Goal: Task Accomplishment & Management: Complete application form

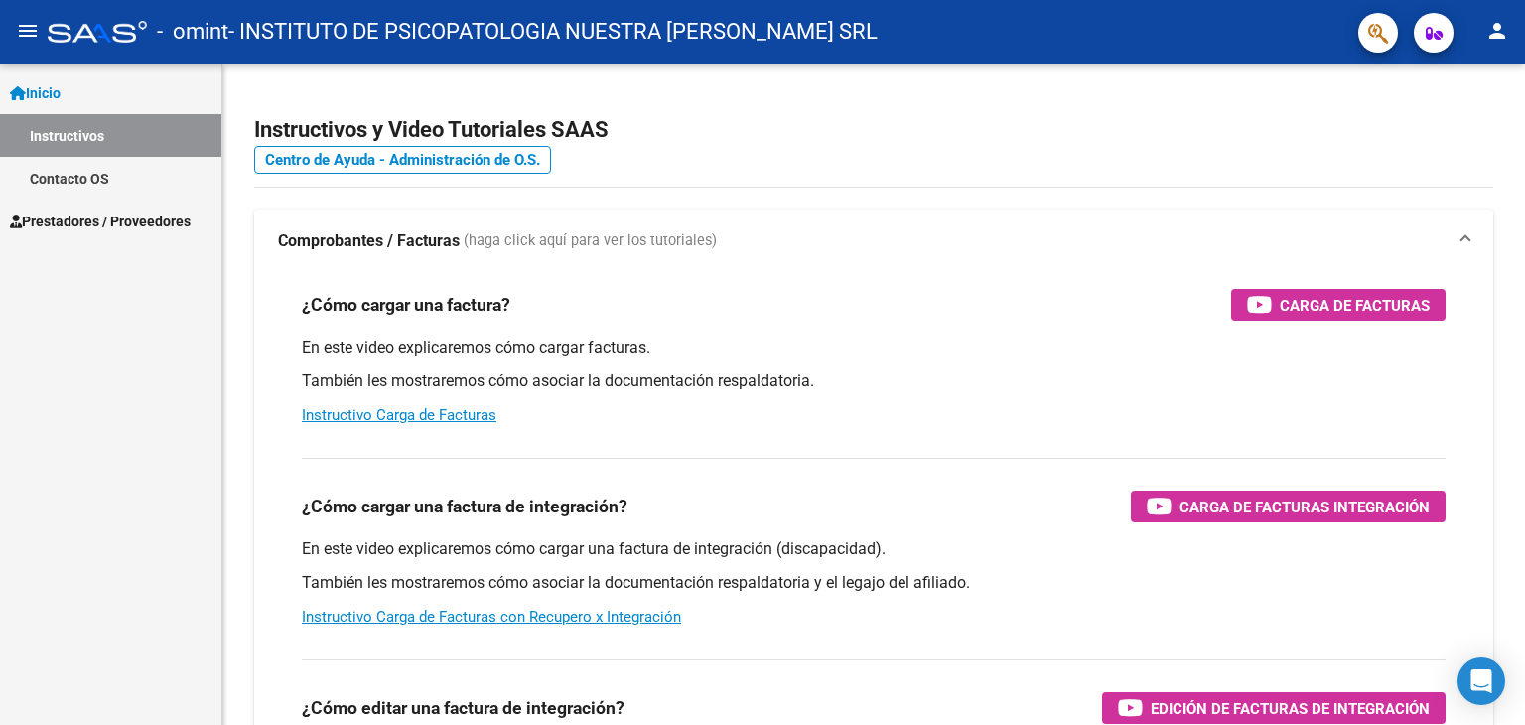
click at [91, 226] on span "Prestadores / Proveedores" at bounding box center [100, 222] width 181 height 22
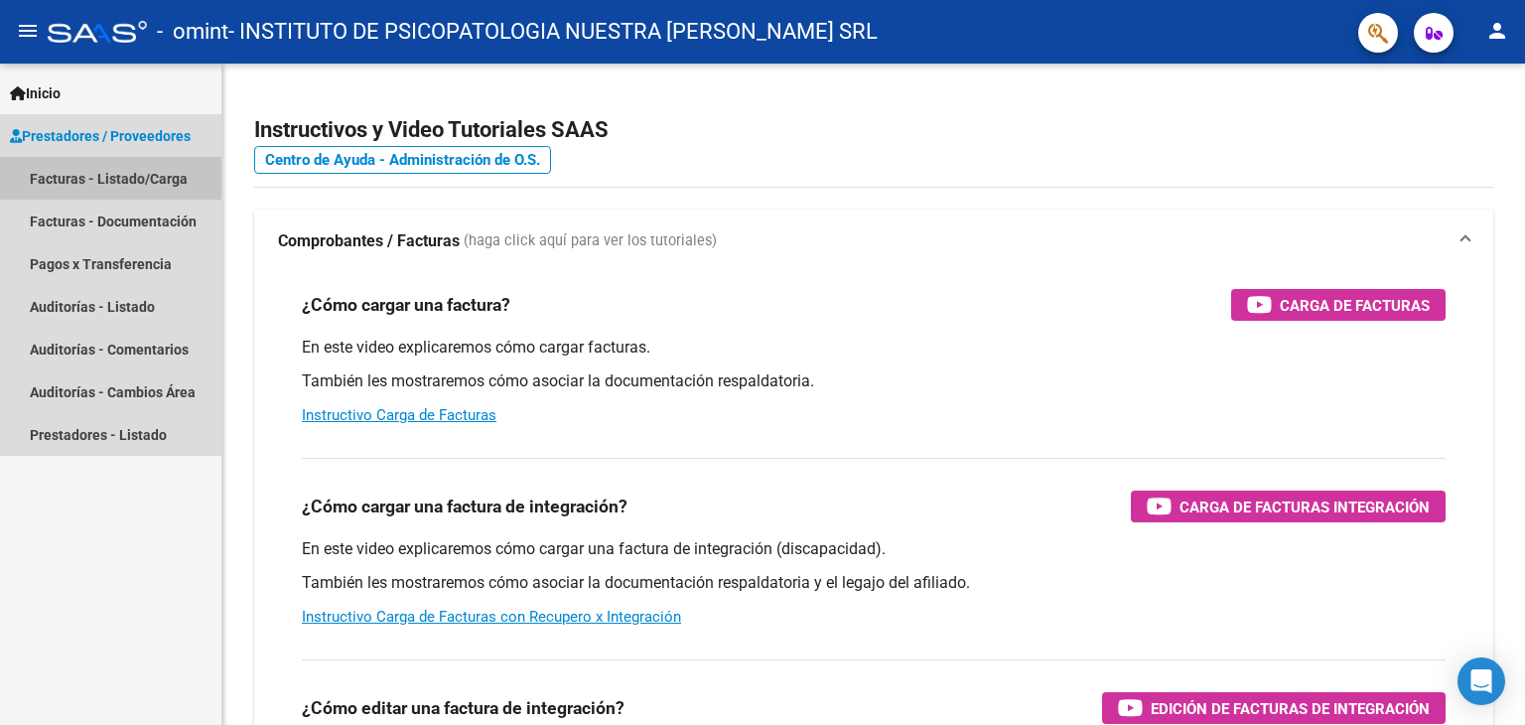
click at [102, 180] on link "Facturas - Listado/Carga" at bounding box center [110, 178] width 221 height 43
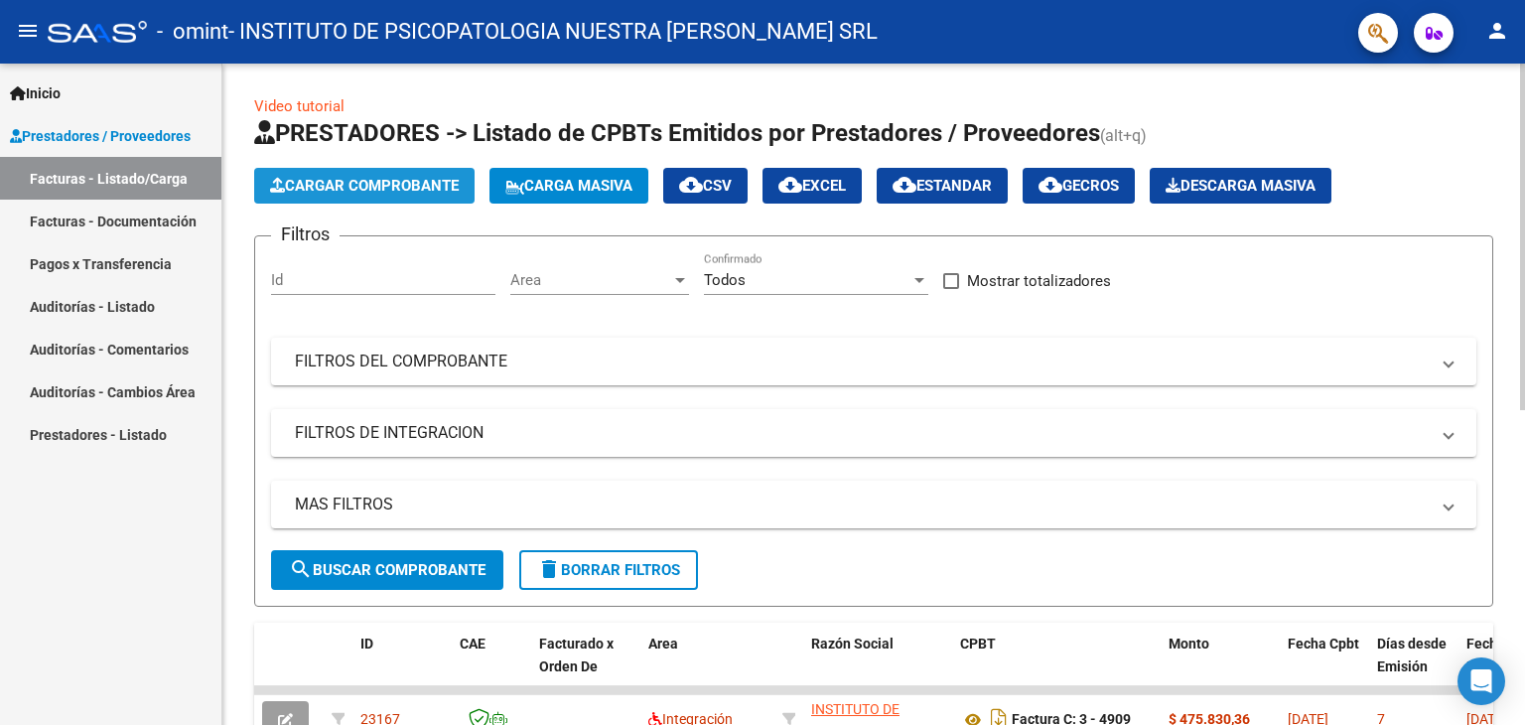
click at [389, 183] on span "Cargar Comprobante" at bounding box center [364, 186] width 189 height 18
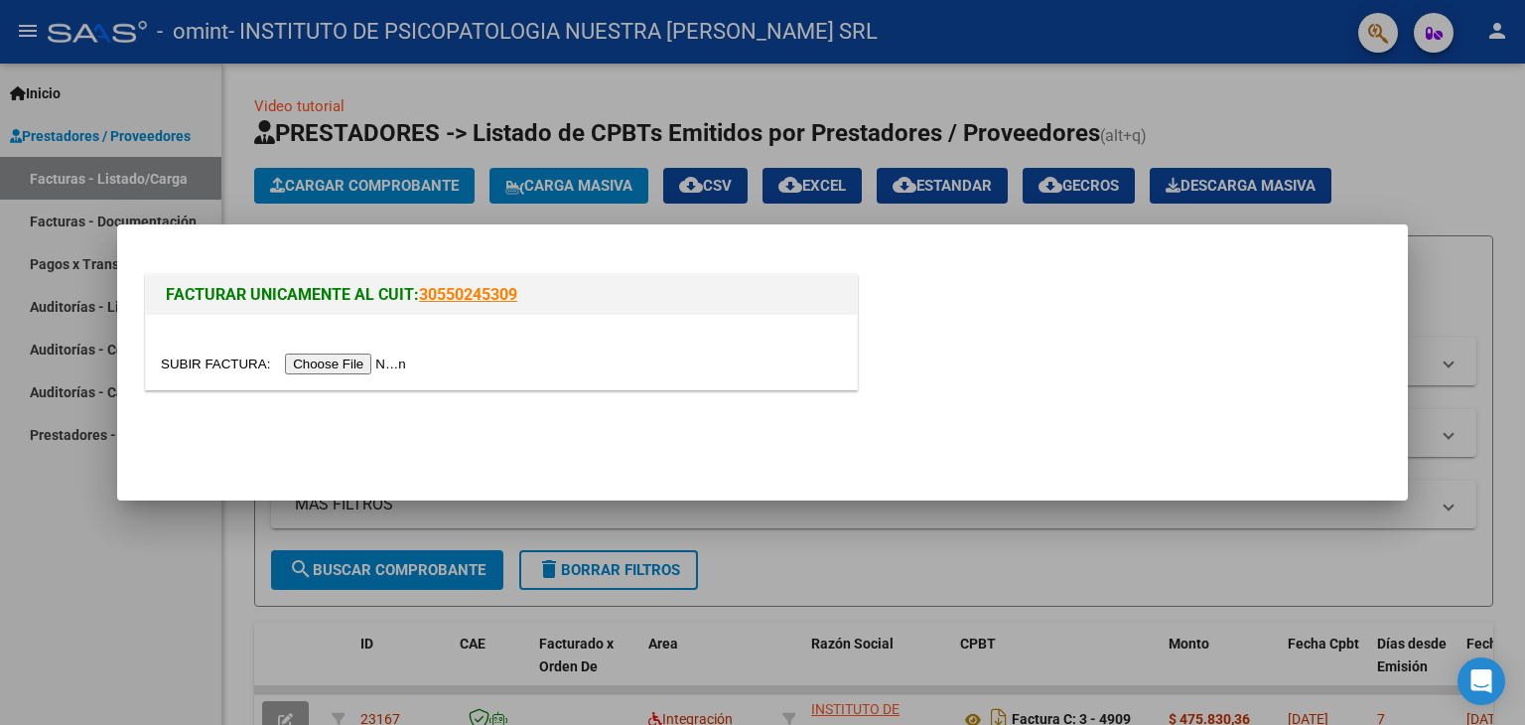
click at [302, 358] on input "file" at bounding box center [286, 364] width 251 height 21
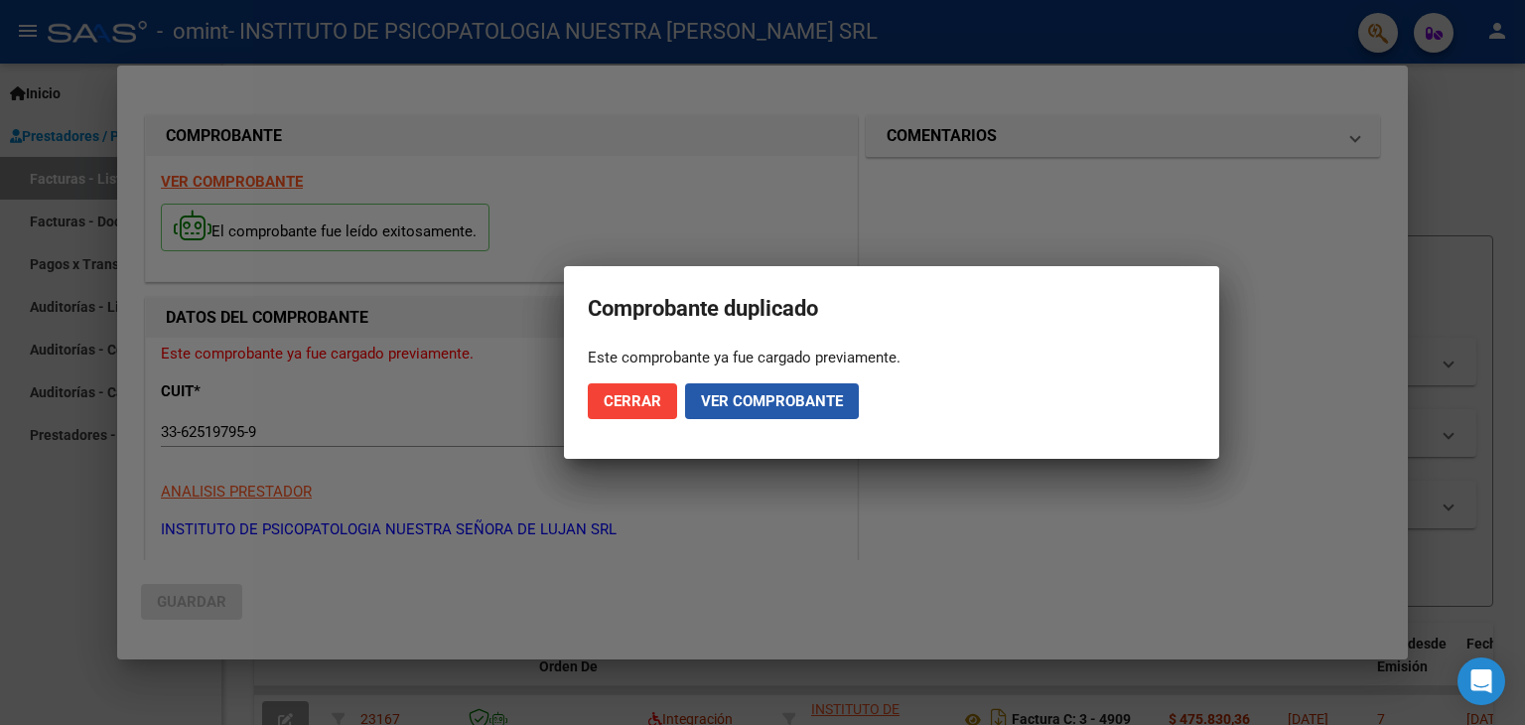
click at [731, 397] on span "Ver comprobante" at bounding box center [772, 401] width 142 height 18
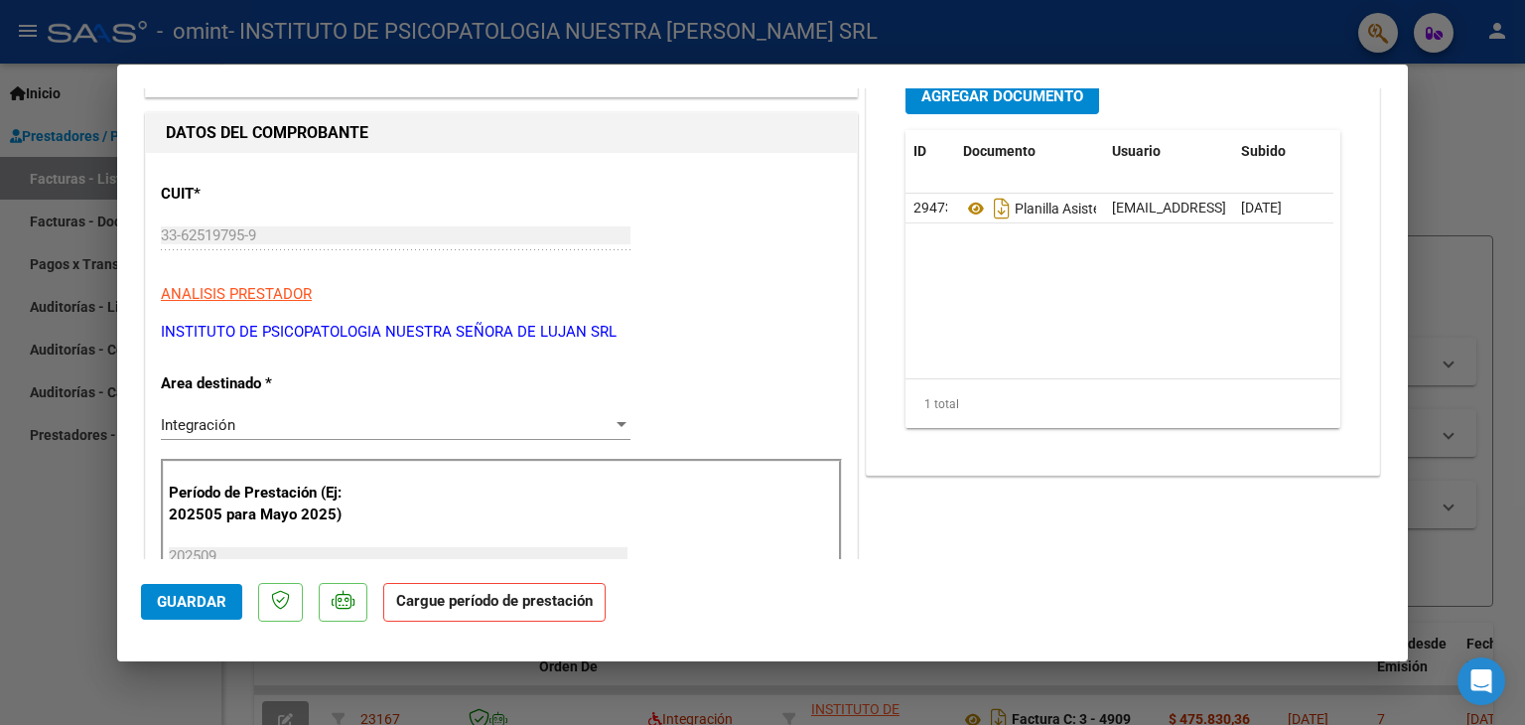
scroll to position [298, 0]
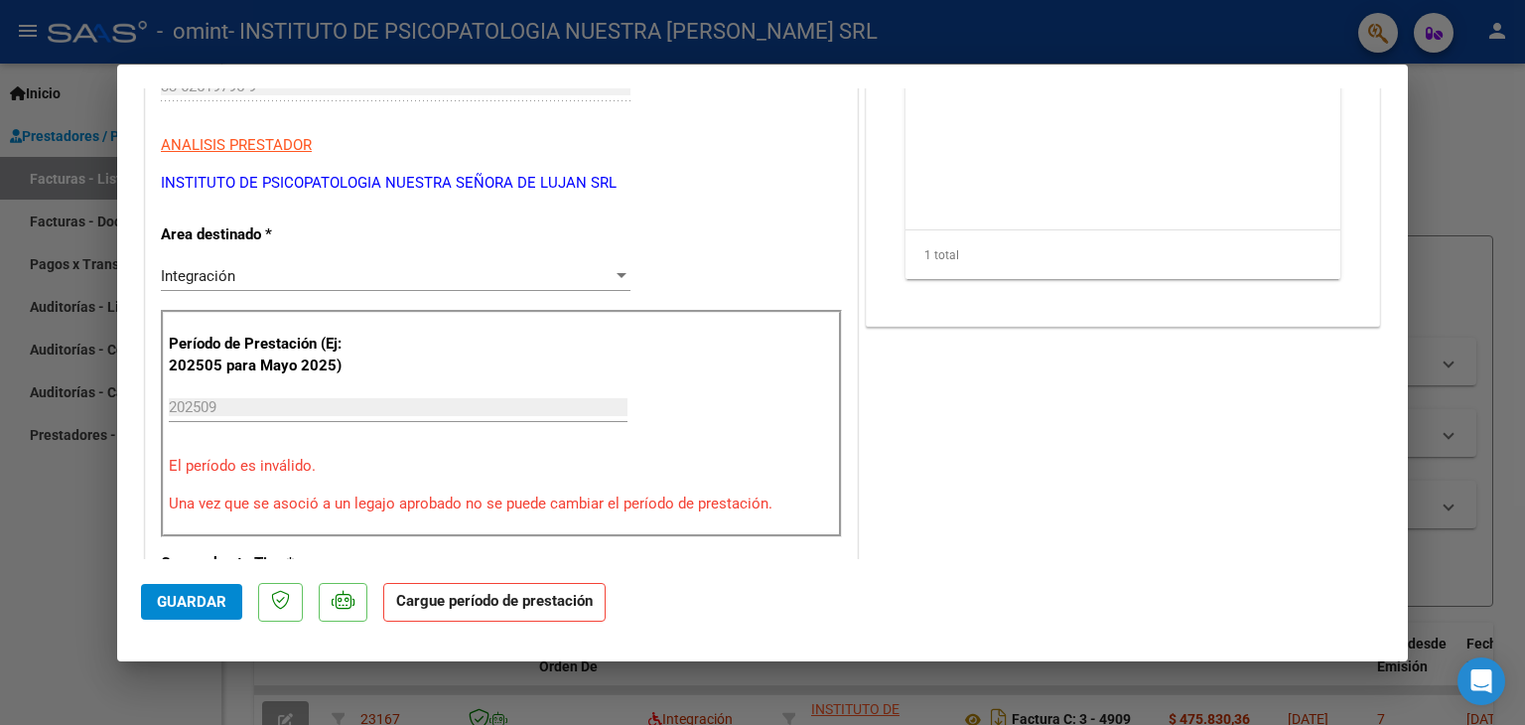
click at [250, 414] on div "202509 Ingrese el Período de Prestación como indica el ejemplo" at bounding box center [398, 407] width 459 height 30
drag, startPoint x: 240, startPoint y: 398, endPoint x: 139, endPoint y: 418, distance: 103.2
click at [139, 418] on mat-dialog-content "COMPROBANTE VER COMPROBANTE ESTADO: Recibida. En proceso de confirmacion/acepta…" at bounding box center [762, 324] width 1291 height 472
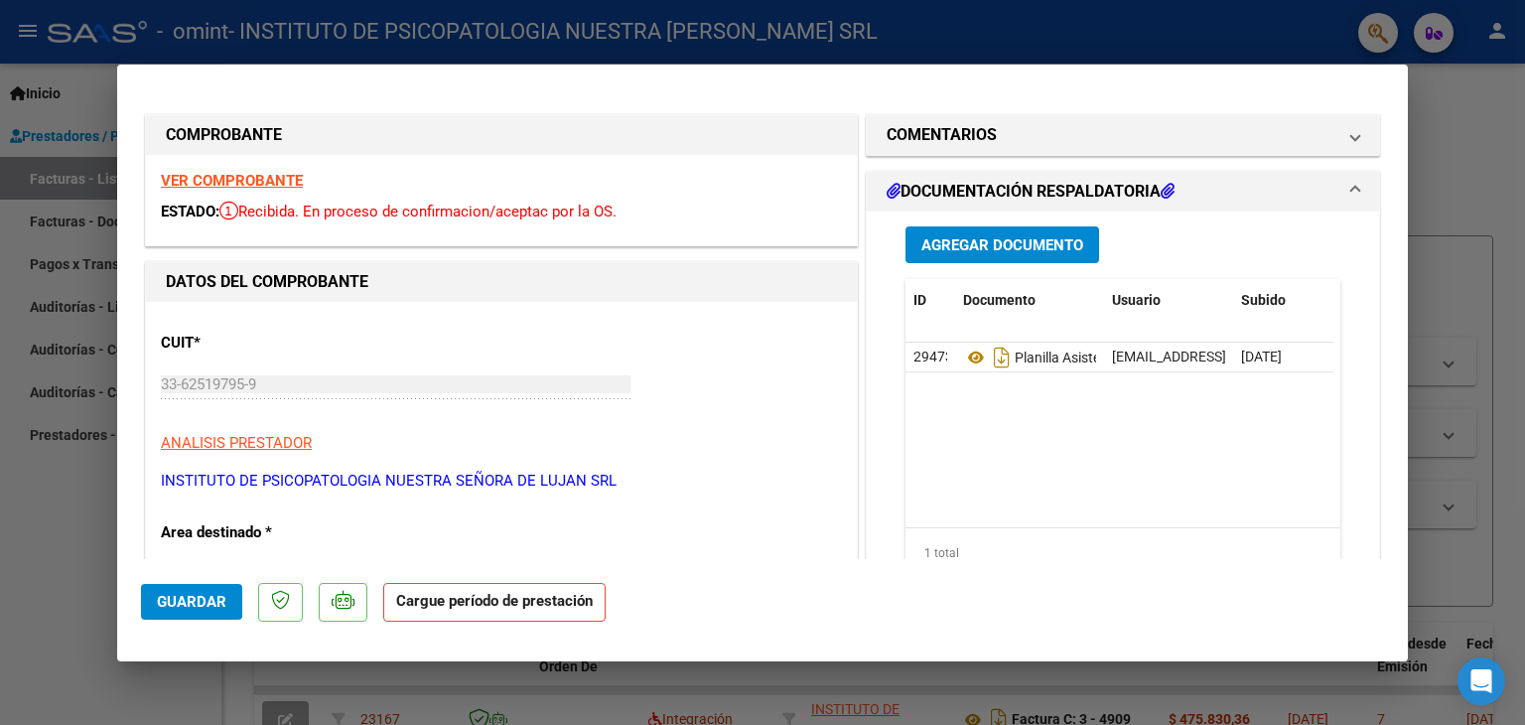
click at [1497, 160] on div at bounding box center [762, 362] width 1525 height 725
type input "$ 0,00"
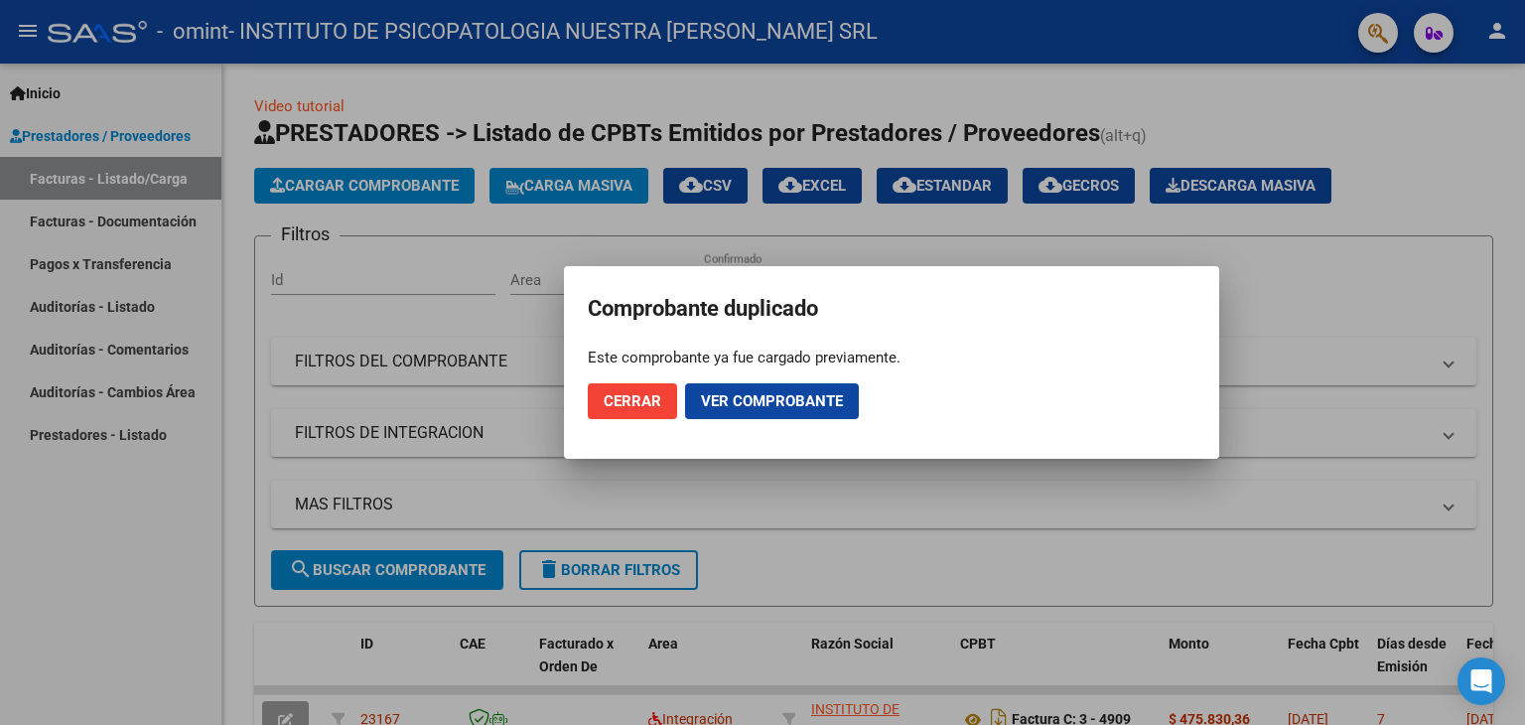
click at [623, 405] on span "Cerrar" at bounding box center [633, 401] width 58 height 18
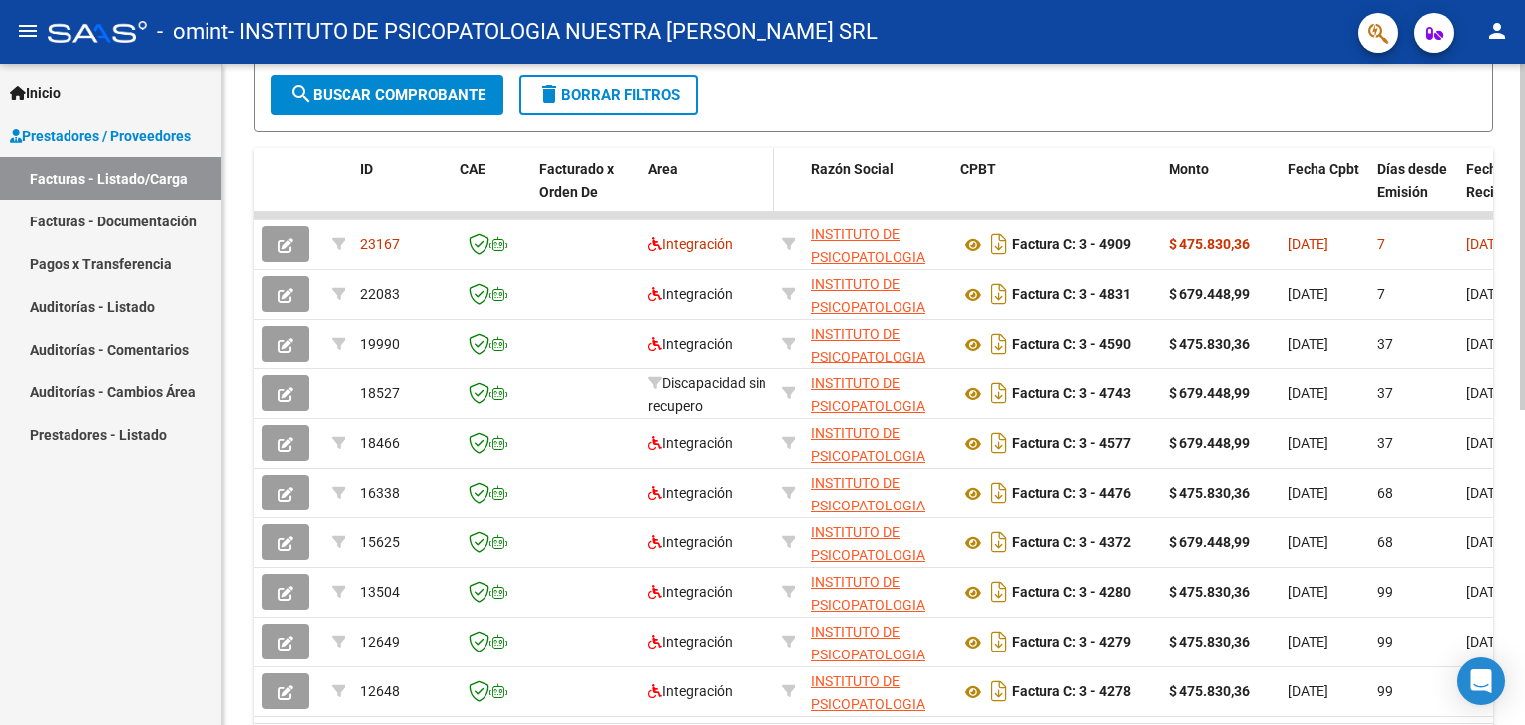
scroll to position [497, 0]
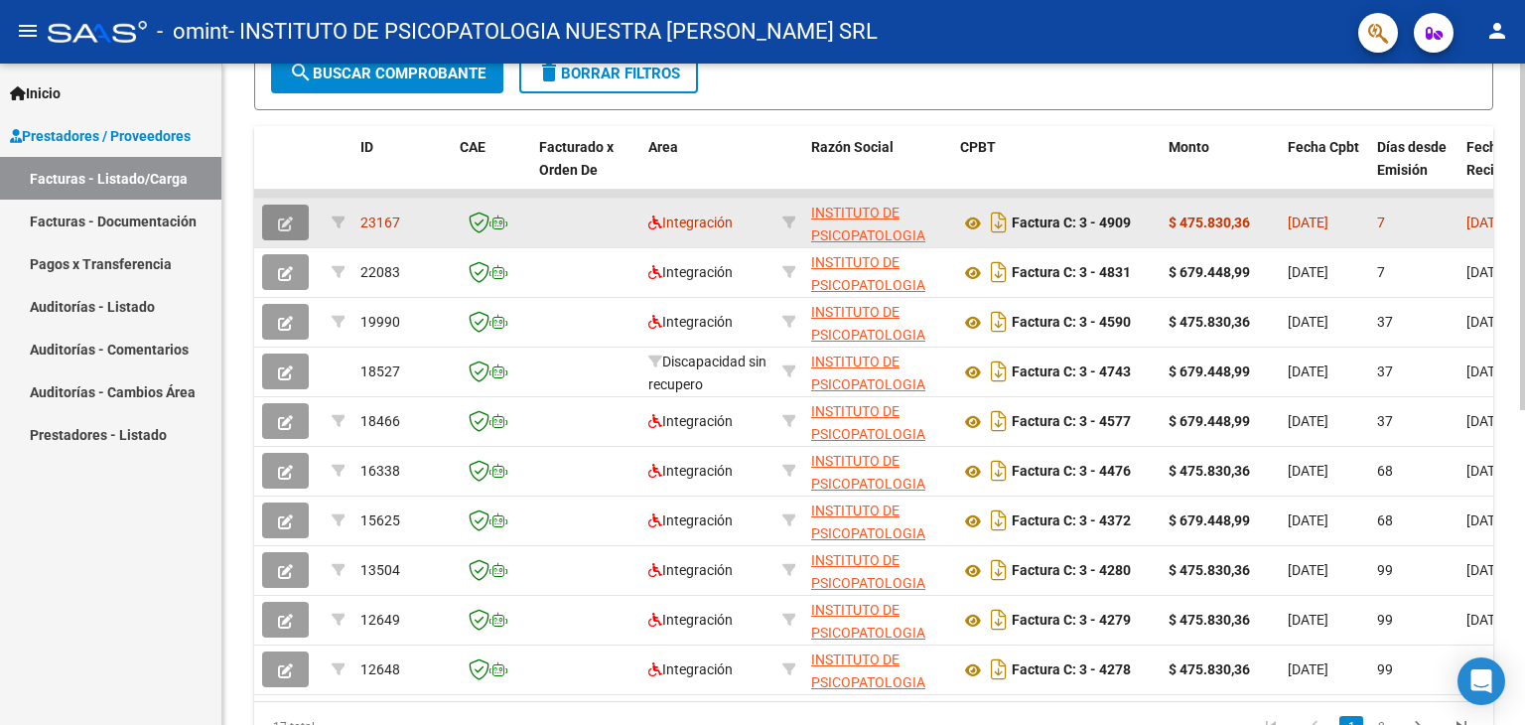
click at [286, 214] on span "button" at bounding box center [285, 223] width 15 height 18
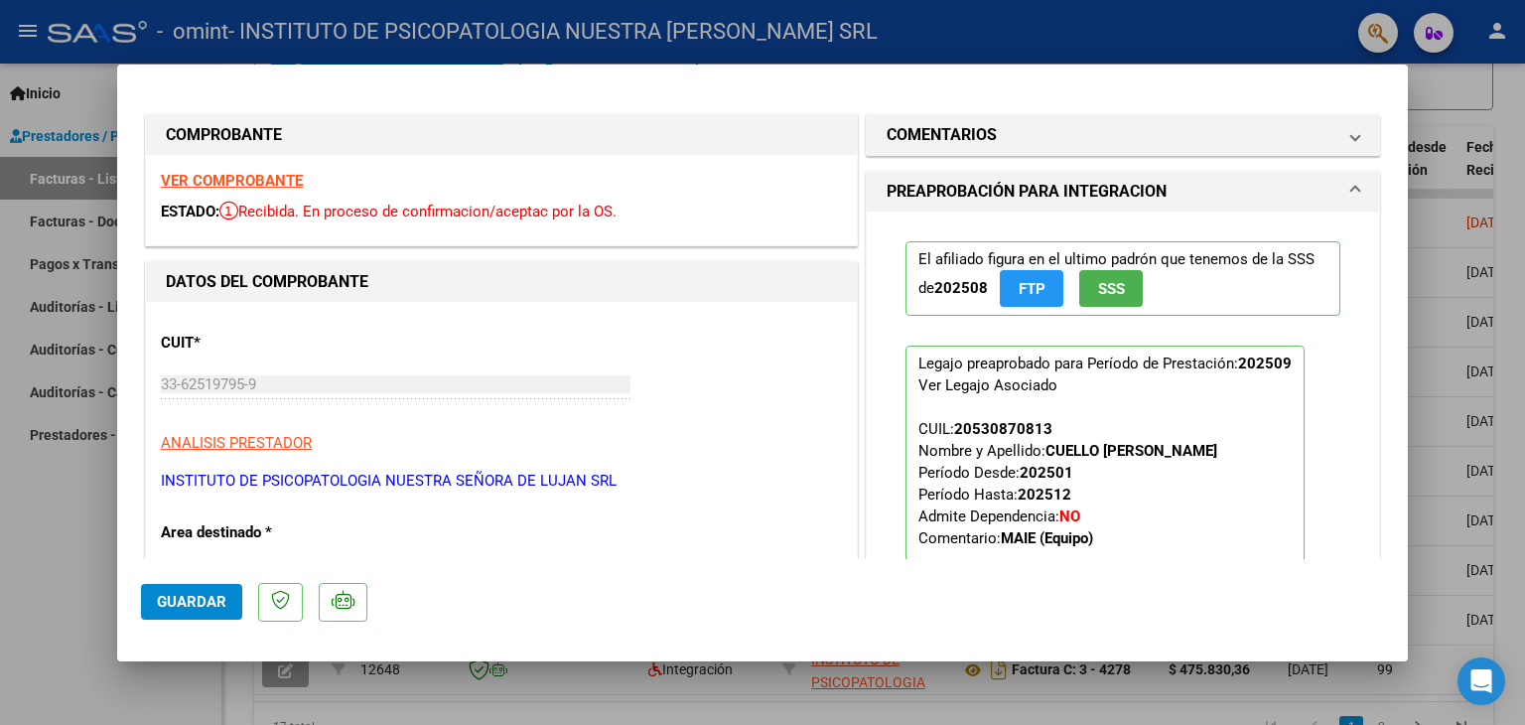
scroll to position [0, 0]
click at [203, 591] on button "Guardar" at bounding box center [191, 602] width 101 height 36
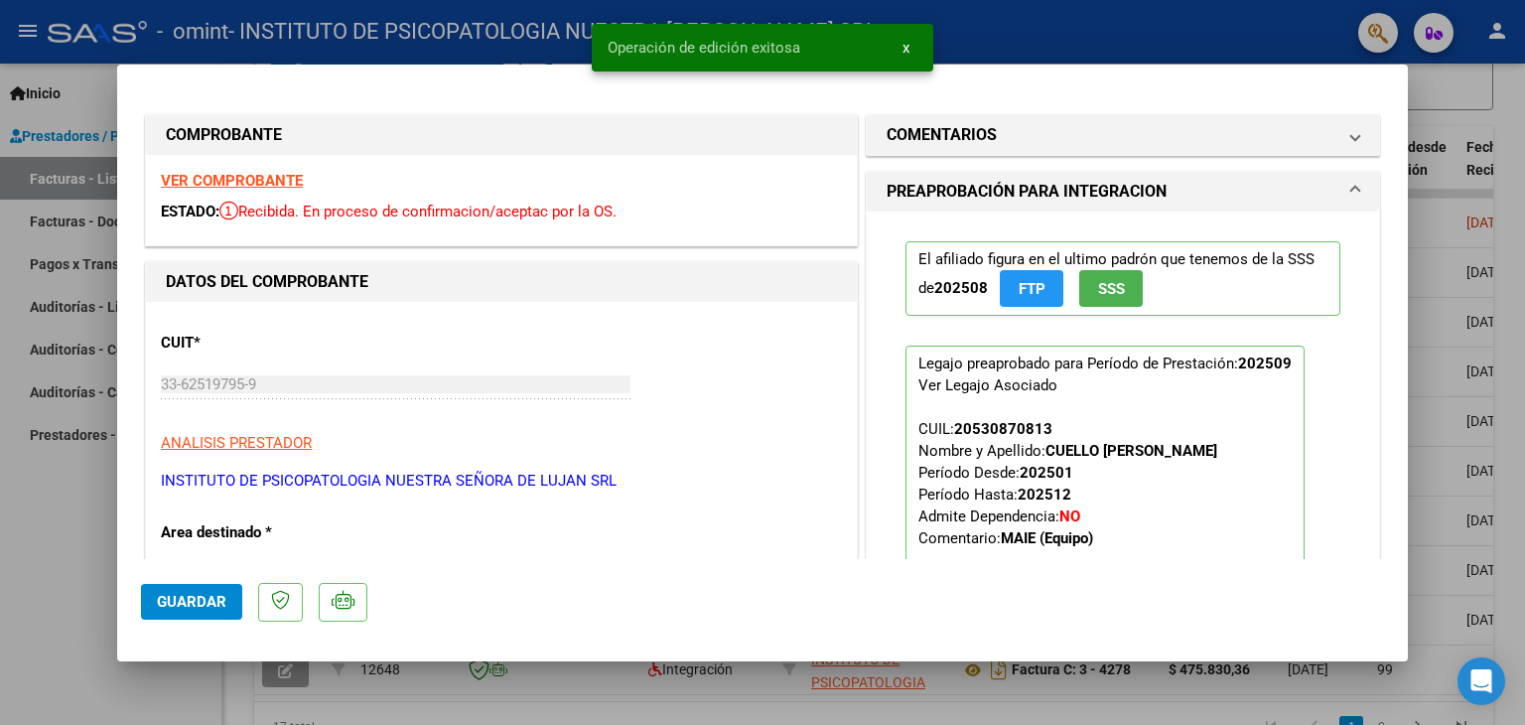
click at [907, 47] on span "x" at bounding box center [906, 48] width 7 height 18
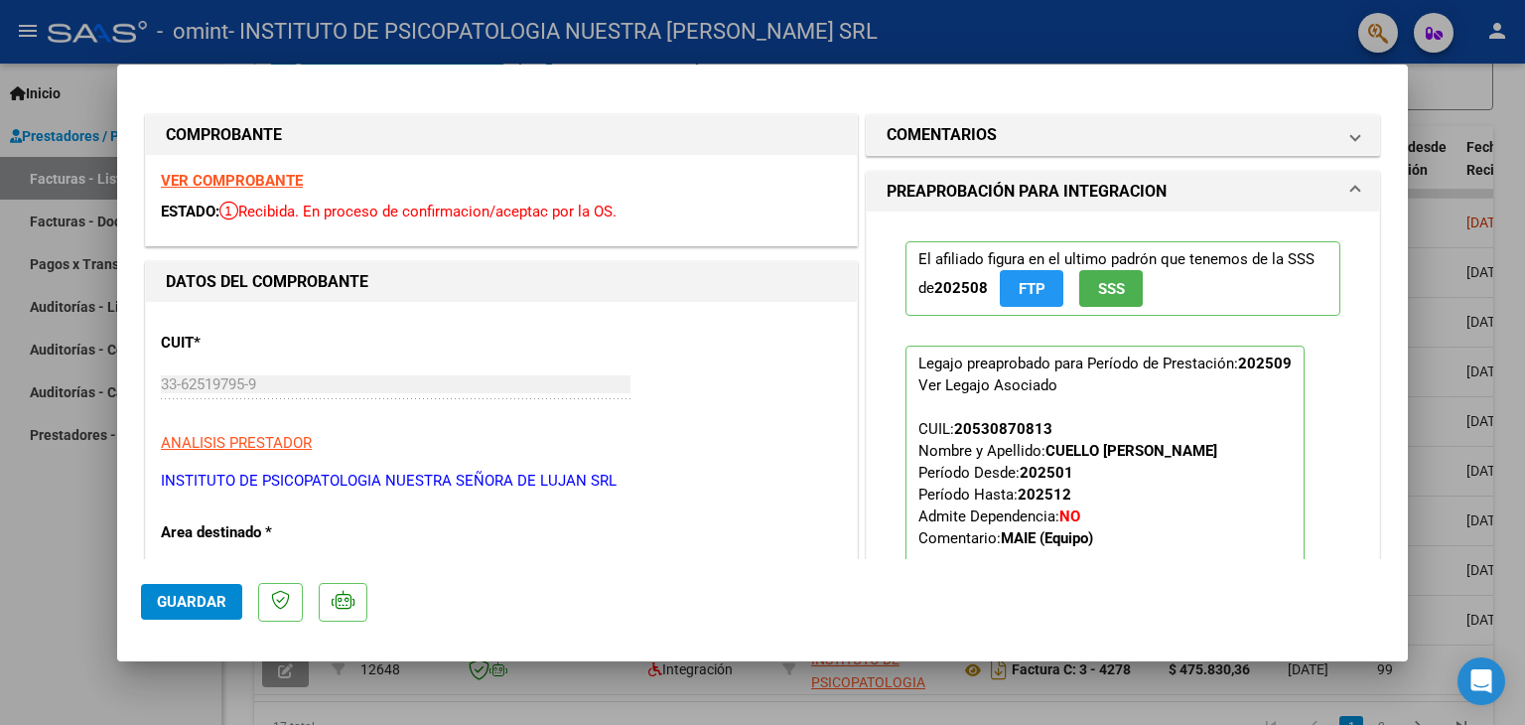
click at [11, 545] on div at bounding box center [762, 362] width 1525 height 725
